Goal: Information Seeking & Learning: Find contact information

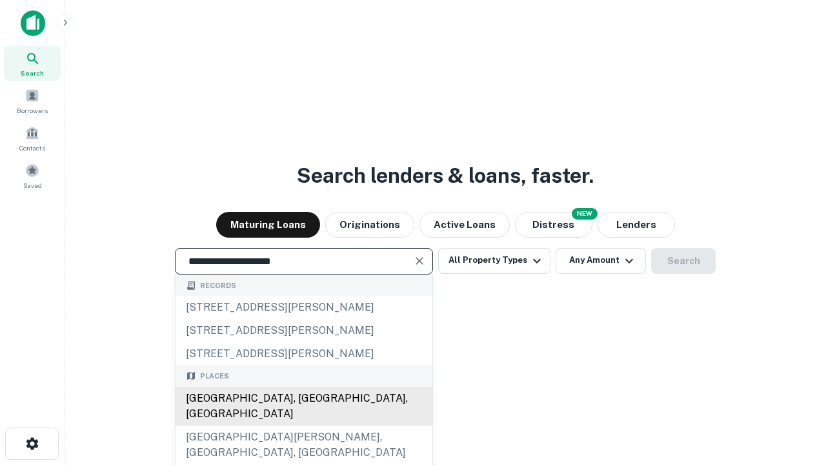
click at [303, 425] on div "Santa Monica, CA, USA" at bounding box center [303, 405] width 257 height 39
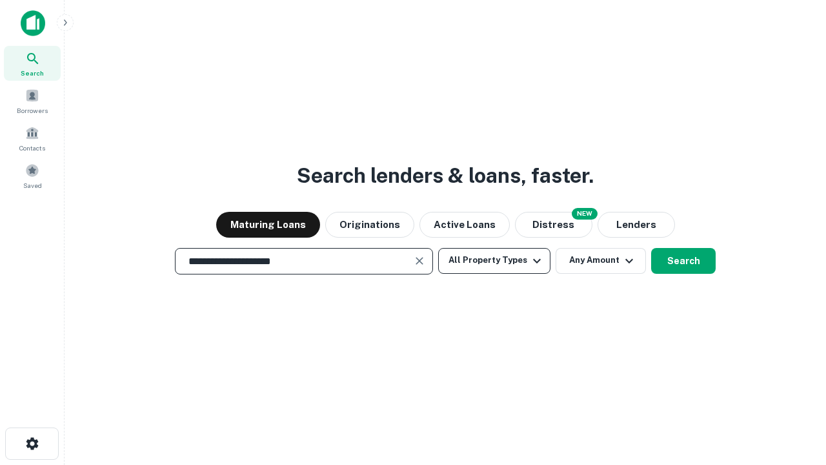
type input "**********"
click at [494, 260] on button "All Property Types" at bounding box center [494, 261] width 112 height 26
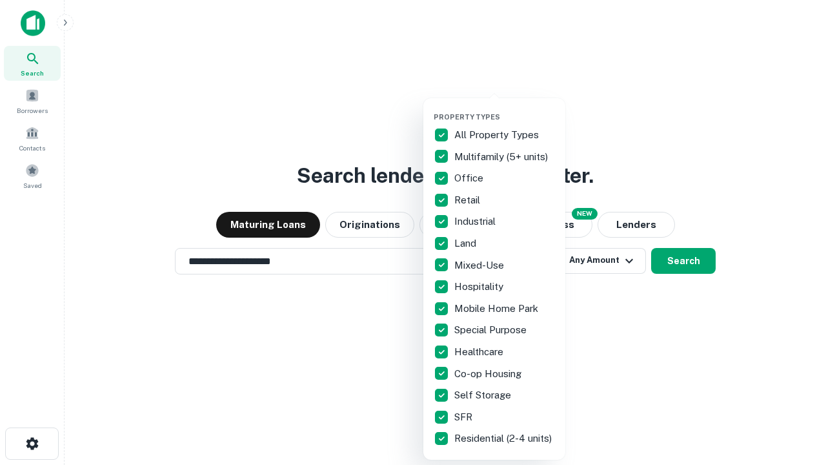
click at [505, 108] on button "button" at bounding box center [505, 108] width 142 height 1
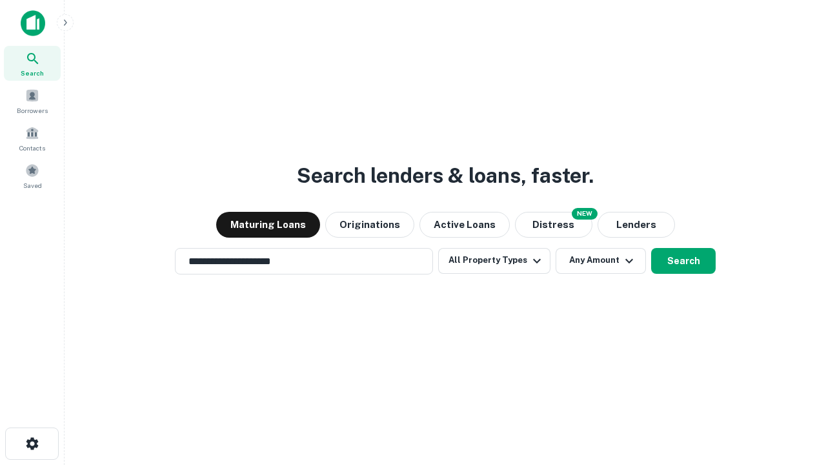
scroll to position [20, 0]
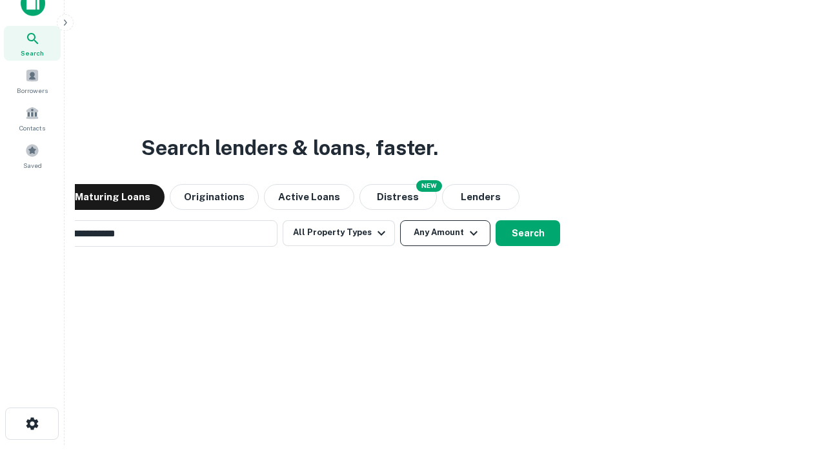
click at [400, 220] on button "Any Amount" at bounding box center [445, 233] width 90 height 26
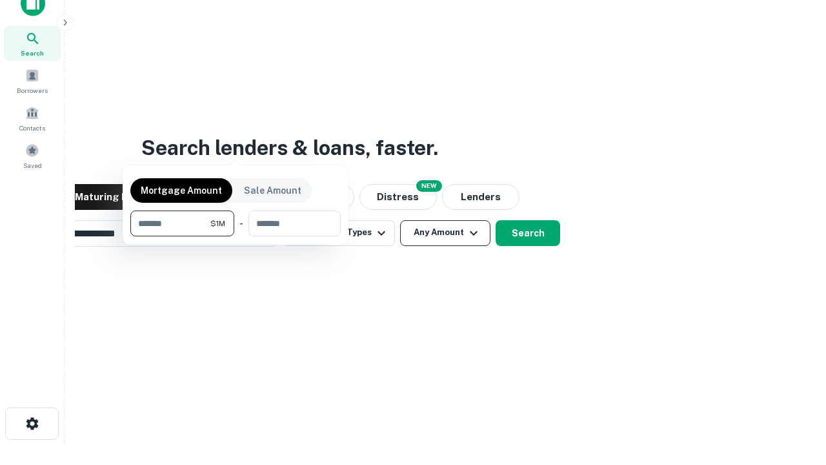
scroll to position [93, 365]
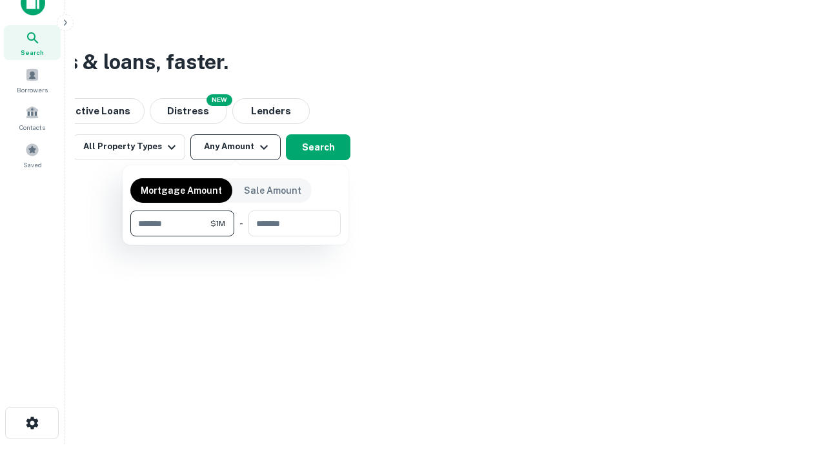
type input "*******"
click at [235, 236] on button "button" at bounding box center [235, 236] width 210 height 1
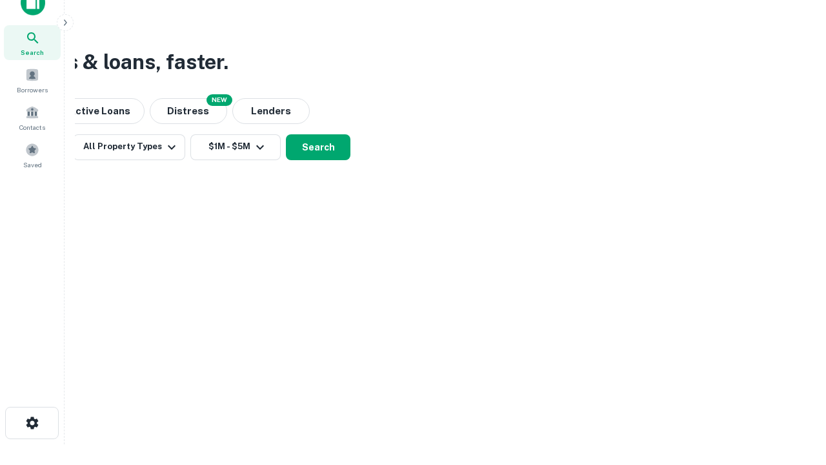
scroll to position [8, 238]
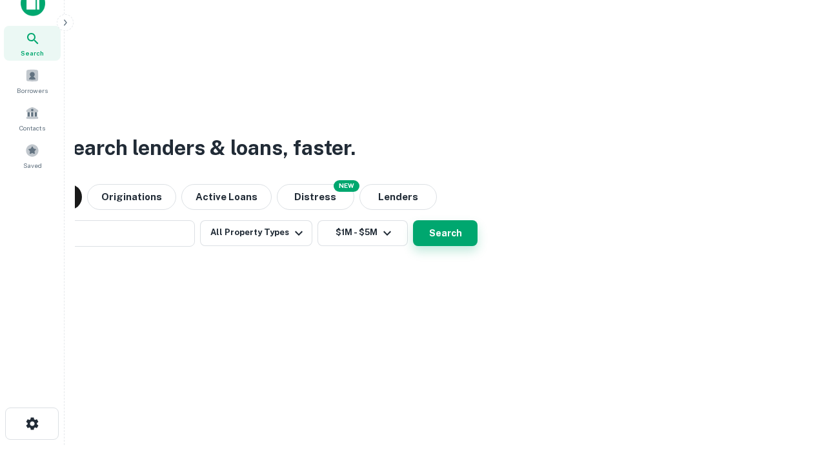
click at [445, 232] on button "Search" at bounding box center [445, 233] width 65 height 26
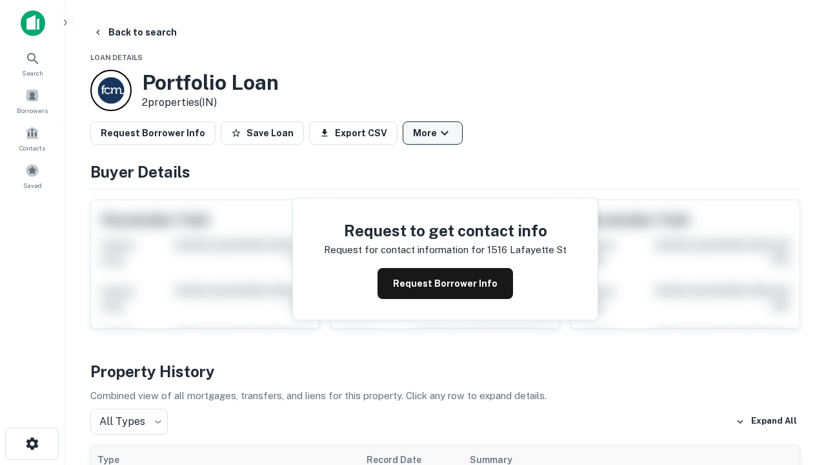
click at [432, 133] on button "More" at bounding box center [433, 132] width 60 height 23
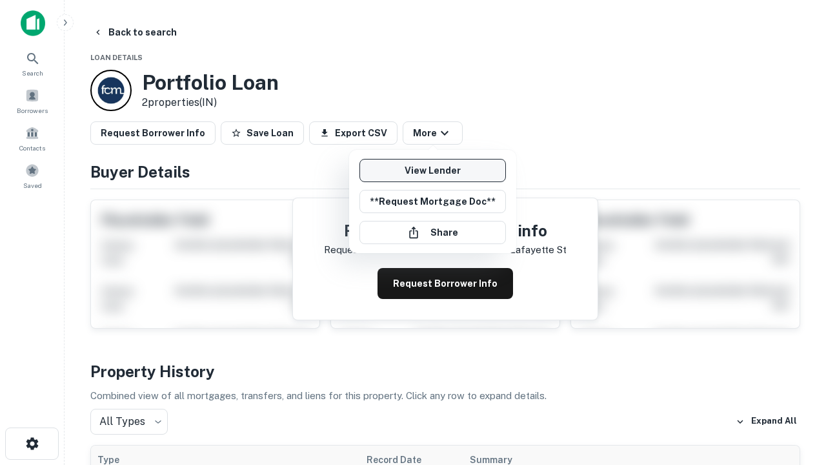
click at [432, 170] on link "View Lender" at bounding box center [432, 170] width 146 height 23
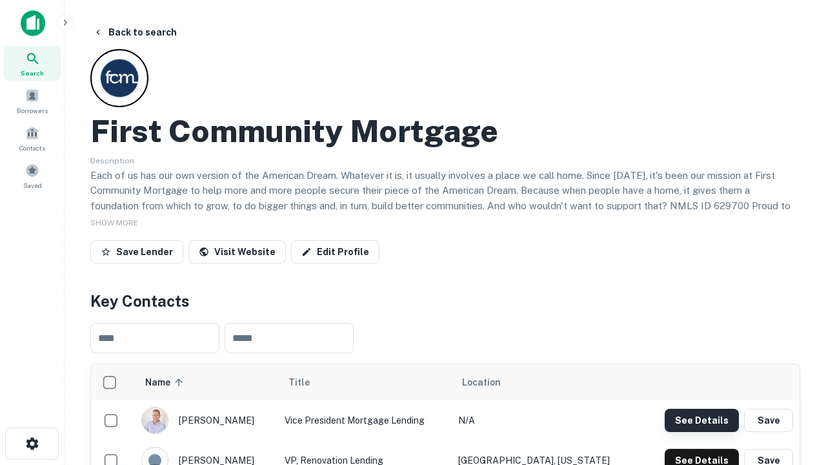
click at [701, 419] on button "See Details" at bounding box center [702, 419] width 74 height 23
click at [32, 443] on icon "button" at bounding box center [32, 443] width 15 height 15
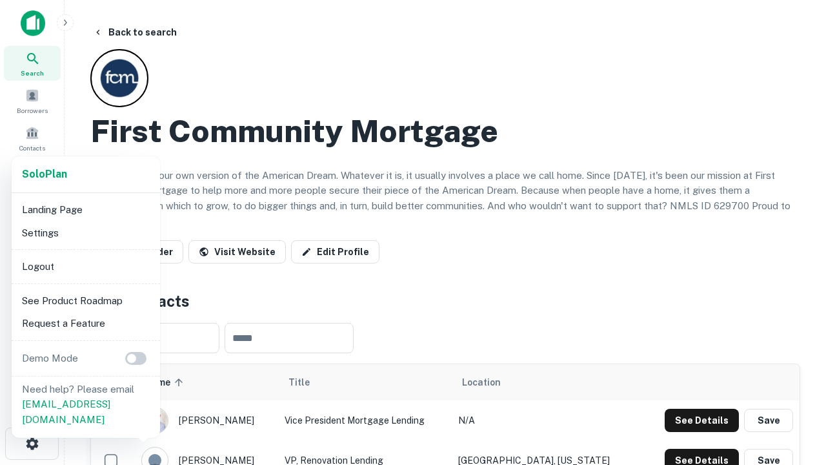
click at [85, 266] on li "Logout" at bounding box center [86, 266] width 138 height 23
